Goal: Task Accomplishment & Management: Manage account settings

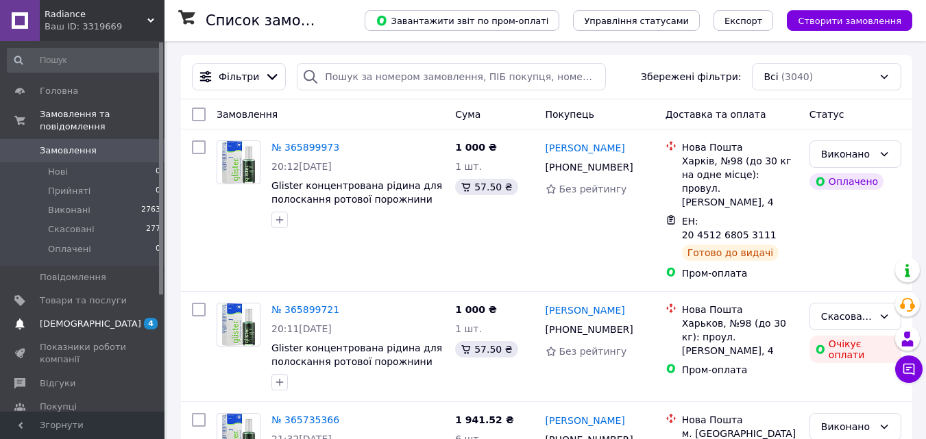
click at [75, 318] on span "[DEMOGRAPHIC_DATA]" at bounding box center [90, 324] width 101 height 12
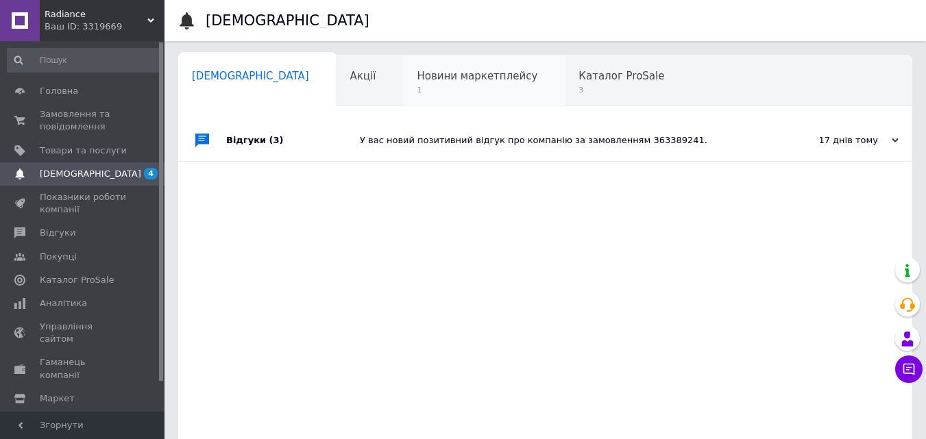
click at [435, 80] on span "Новини маркетплейсу" at bounding box center [477, 76] width 121 height 12
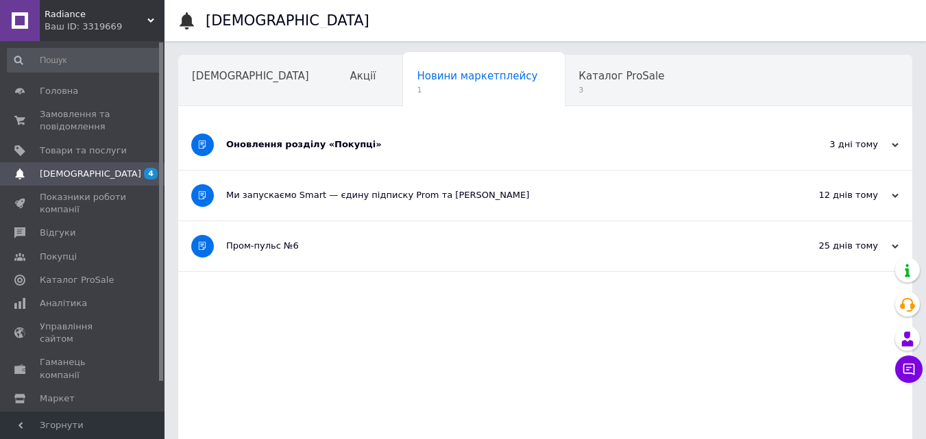
click at [337, 145] on div "Оновлення розділу «Покупці»" at bounding box center [493, 144] width 535 height 12
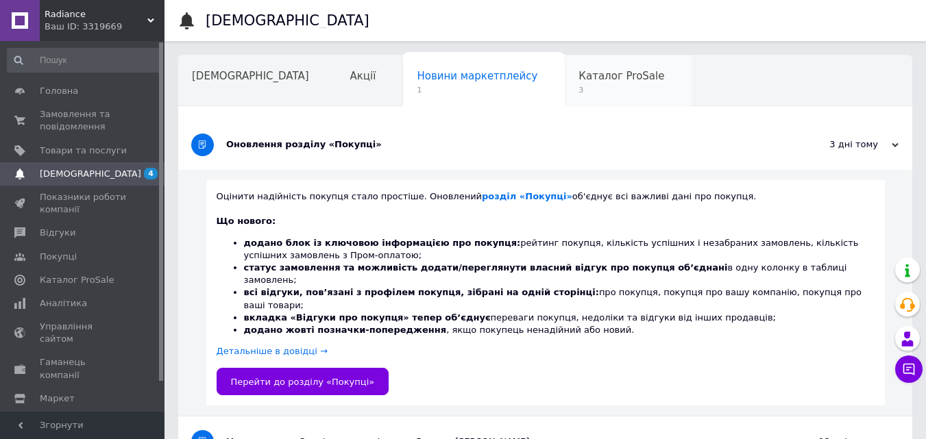
click at [579, 79] on span "Каталог ProSale" at bounding box center [622, 76] width 86 height 12
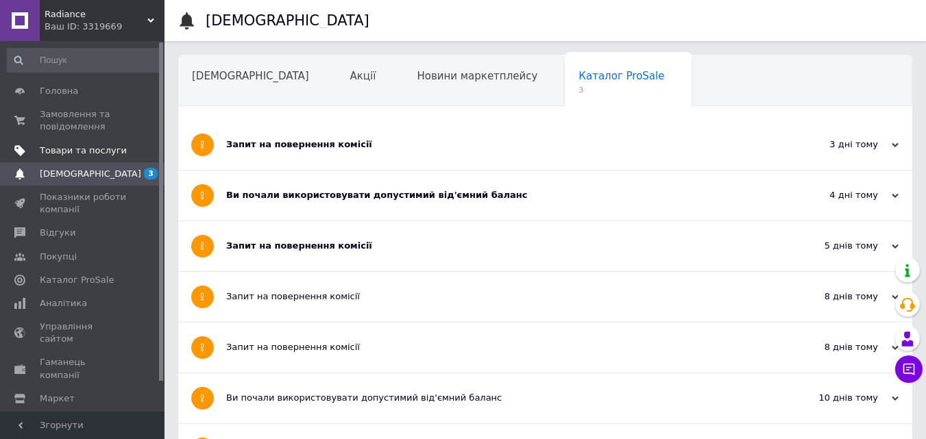
click at [86, 146] on span "Товари та послуги" at bounding box center [83, 151] width 87 height 12
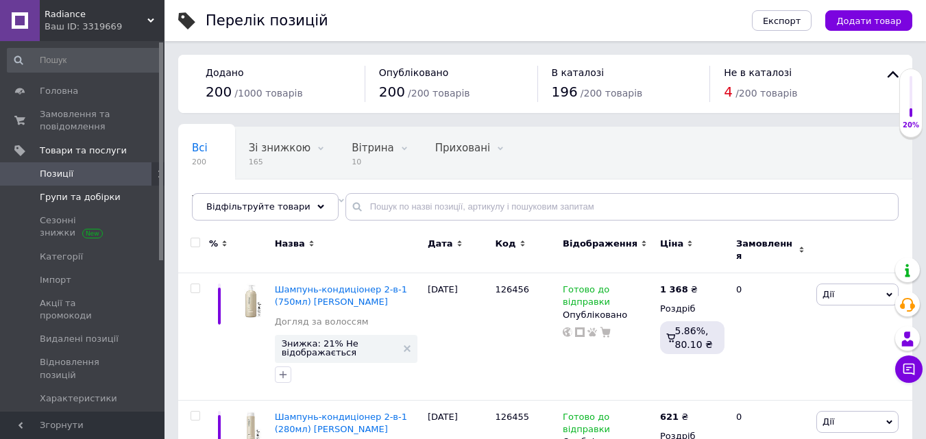
click at [97, 199] on span "Групи та добірки" at bounding box center [80, 197] width 81 height 12
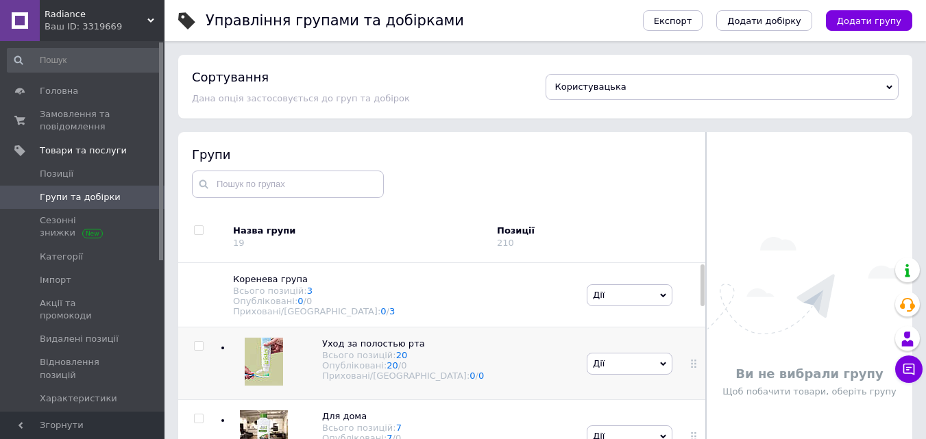
click at [285, 368] on div at bounding box center [264, 363] width 48 height 51
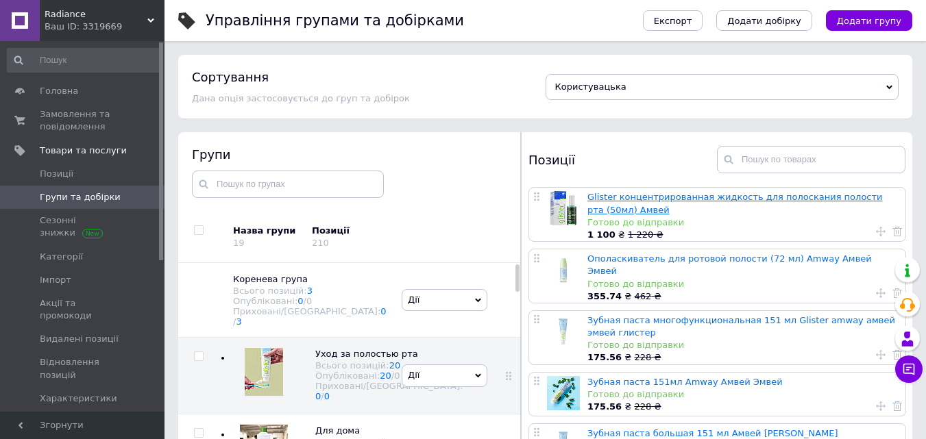
click at [653, 195] on link "Glister концентрированная жидкость для полоскания полости рта (50мл) Амвей" at bounding box center [735, 203] width 295 height 23
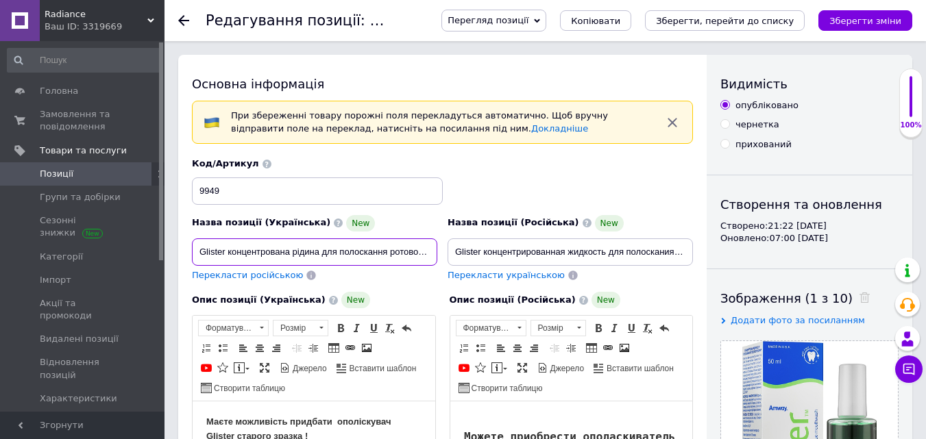
click at [422, 255] on input "Glister концентрована рідина для полоскання ротової порожнини (50мл) Амвей" at bounding box center [314, 252] width 245 height 27
drag, startPoint x: 429, startPoint y: 253, endPoint x: 184, endPoint y: 251, distance: 245.4
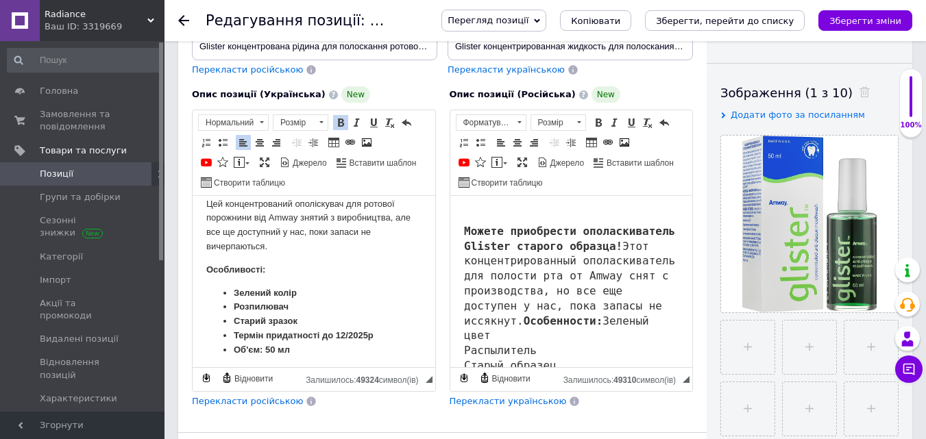
scroll to position [38, 0]
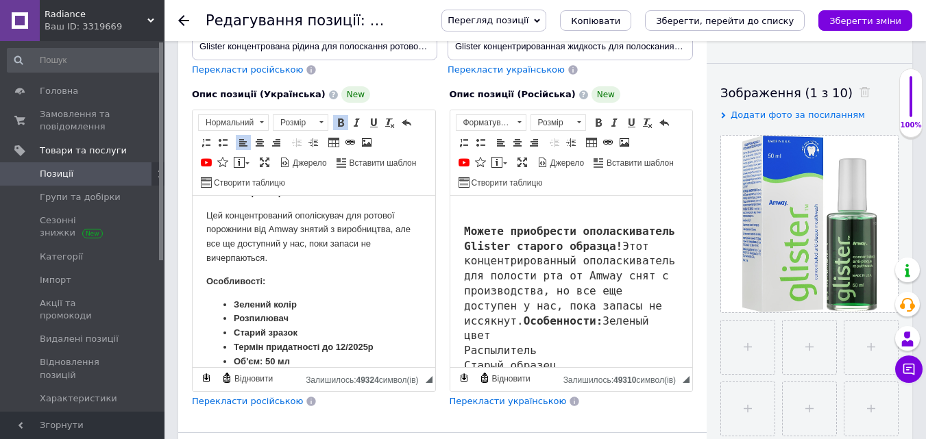
drag, startPoint x: 276, startPoint y: 348, endPoint x: 202, endPoint y: 217, distance: 150.4
click at [202, 217] on html "Маєте можливість придбати ополіскувач Glister старого зразка ! Цей концентрован…" at bounding box center [314, 400] width 243 height 484
click at [302, 241] on span "Копіювати" at bounding box center [289, 245] width 53 height 16
copy body "Lor ipsumdolorsita consectetur adi elitsed doeiusmod tem Incid utlabo e dolorem…"
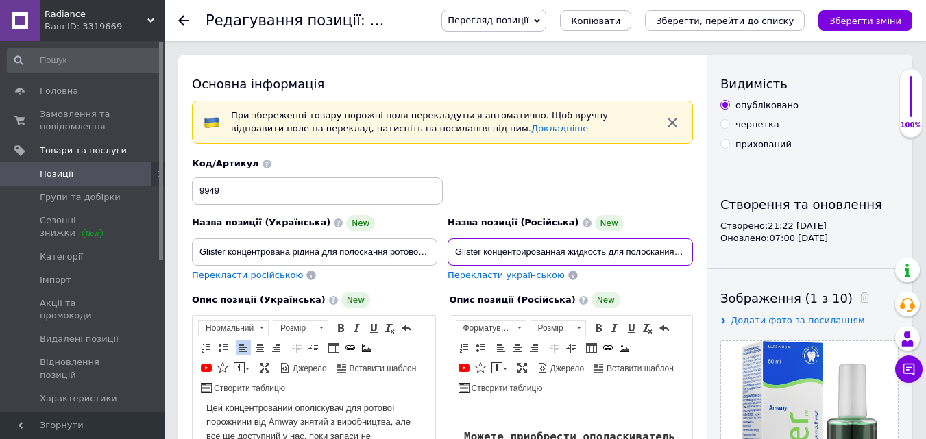
click at [647, 247] on input "Glister концентрированная жидкость для полоскания полости рта (50мл) Амвей" at bounding box center [570, 252] width 245 height 27
drag, startPoint x: 687, startPoint y: 250, endPoint x: 483, endPoint y: 254, distance: 204.3
click at [483, 254] on input "Glister концентрированная жидкость для полоскания полости рта (50мл) Амвей" at bounding box center [570, 252] width 245 height 27
click at [468, 259] on input "Glister концентрированная жидкость для полоскания полости рта (50мл) Амвей" at bounding box center [570, 252] width 245 height 27
drag, startPoint x: 481, startPoint y: 250, endPoint x: 456, endPoint y: 250, distance: 24.7
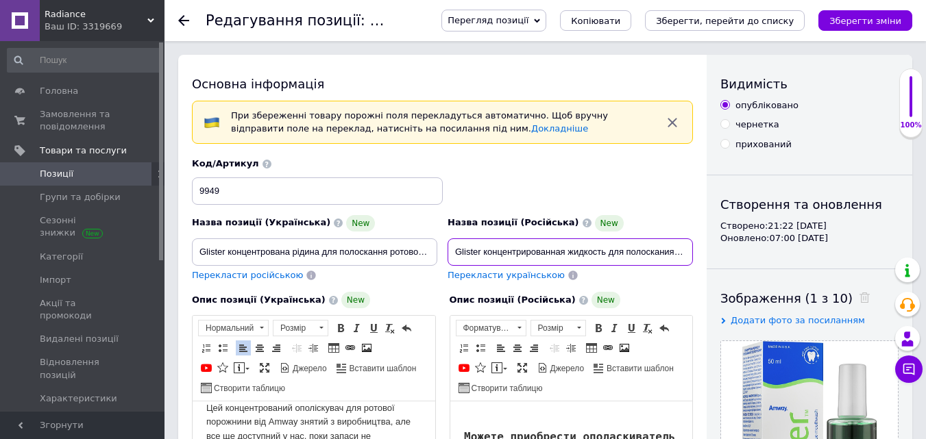
click at [456, 250] on input "Glister концентрированная жидкость для полоскания полости рта (50мл) Амвей" at bounding box center [570, 252] width 245 height 27
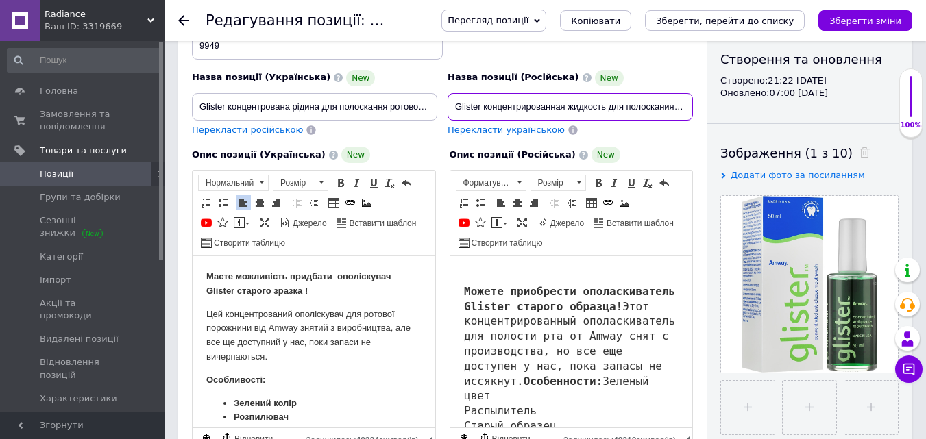
scroll to position [137, 0]
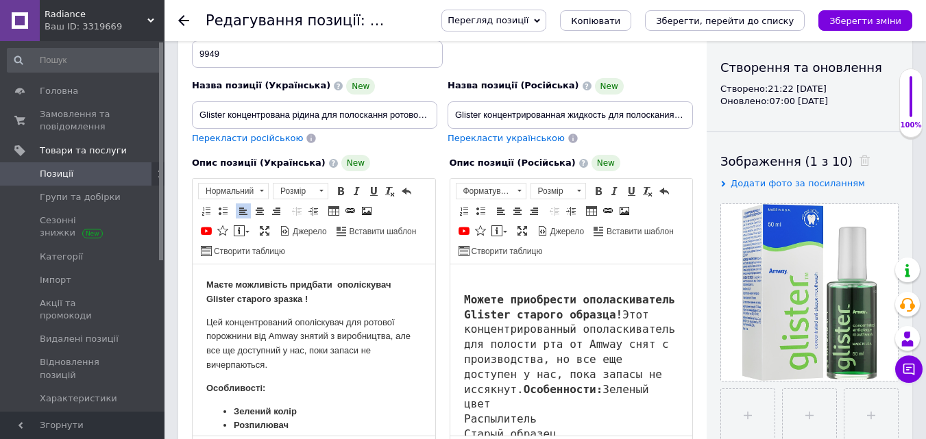
click at [371, 387] on p "Особливості:" at bounding box center [313, 389] width 215 height 14
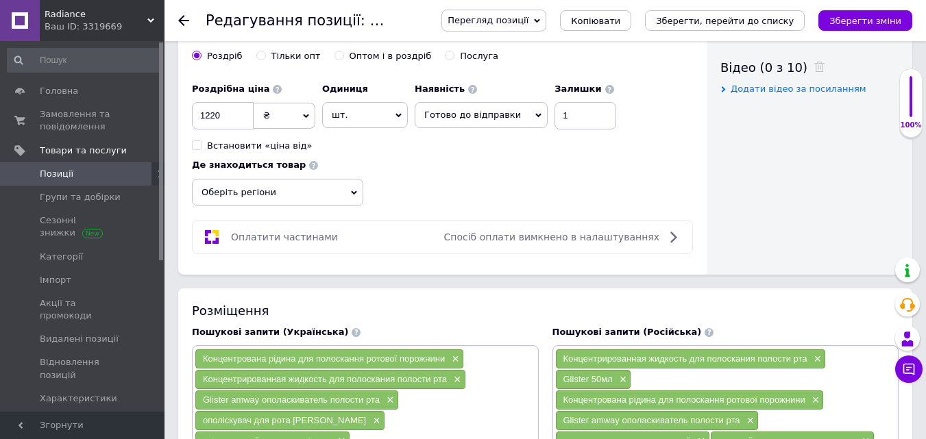
scroll to position [891, 0]
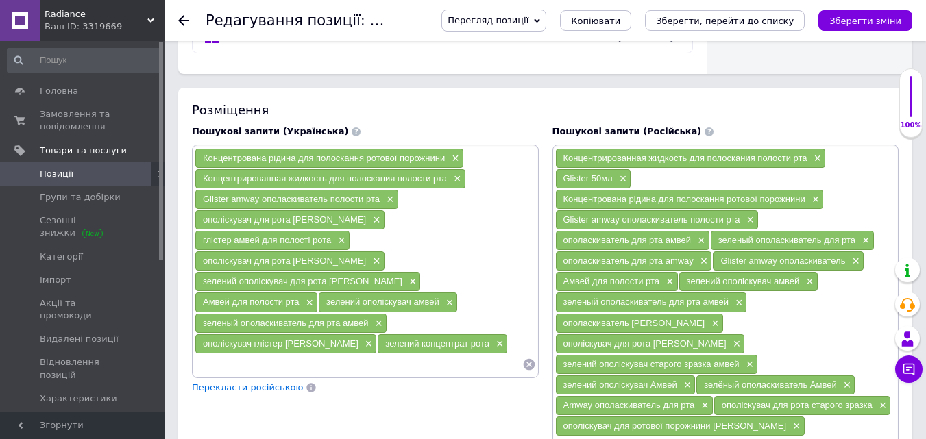
click at [241, 354] on input at bounding box center [359, 364] width 328 height 21
type input "rjywtynhjdfyf hslbf lkz hjnf fvdtq ptktyf"
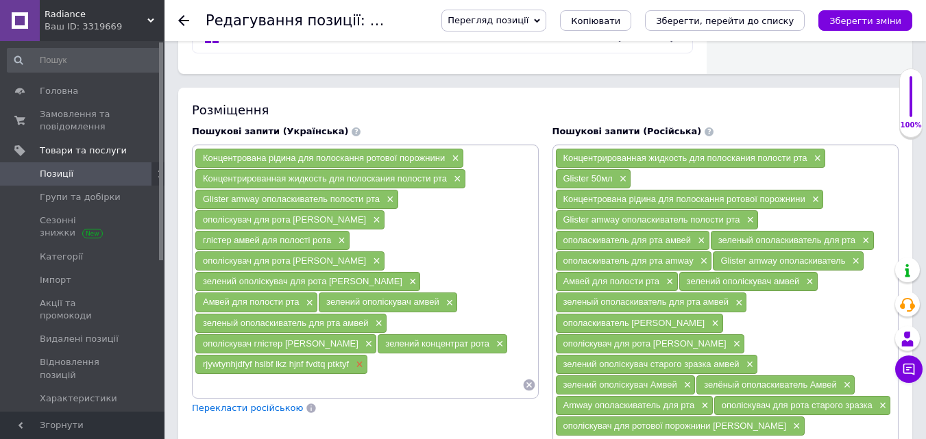
click at [357, 359] on span "×" at bounding box center [357, 365] width 11 height 12
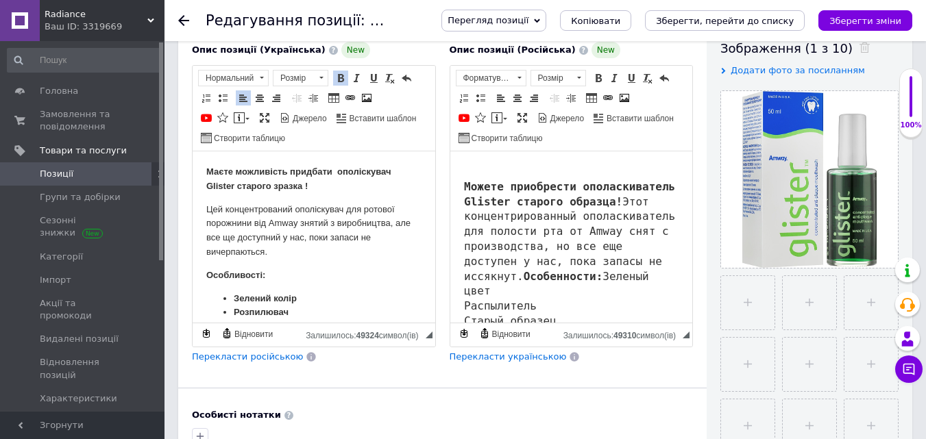
scroll to position [548, 0]
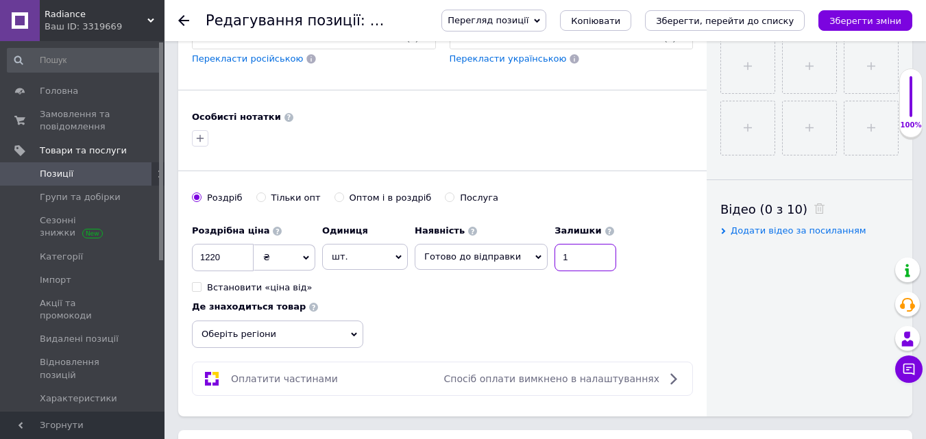
click at [571, 262] on input "1" at bounding box center [586, 257] width 62 height 27
click at [794, 23] on icon "Зберегти, перейти до списку" at bounding box center [725, 21] width 138 height 10
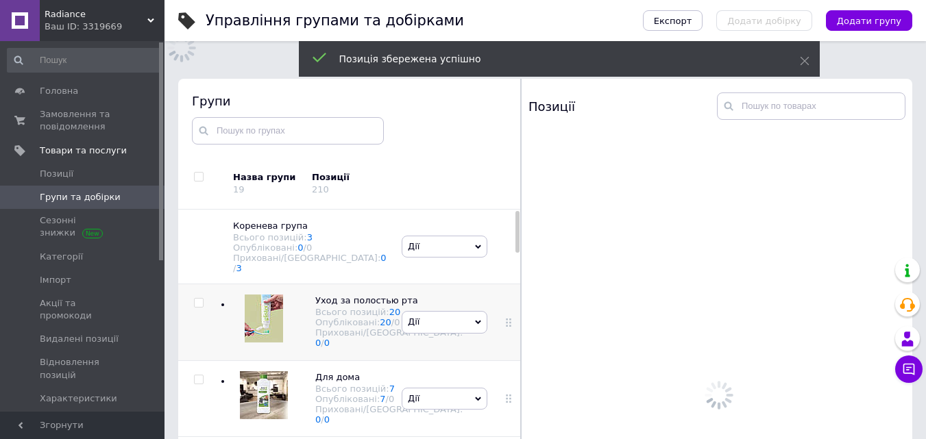
scroll to position [77, 0]
